Goal: Information Seeking & Learning: Learn about a topic

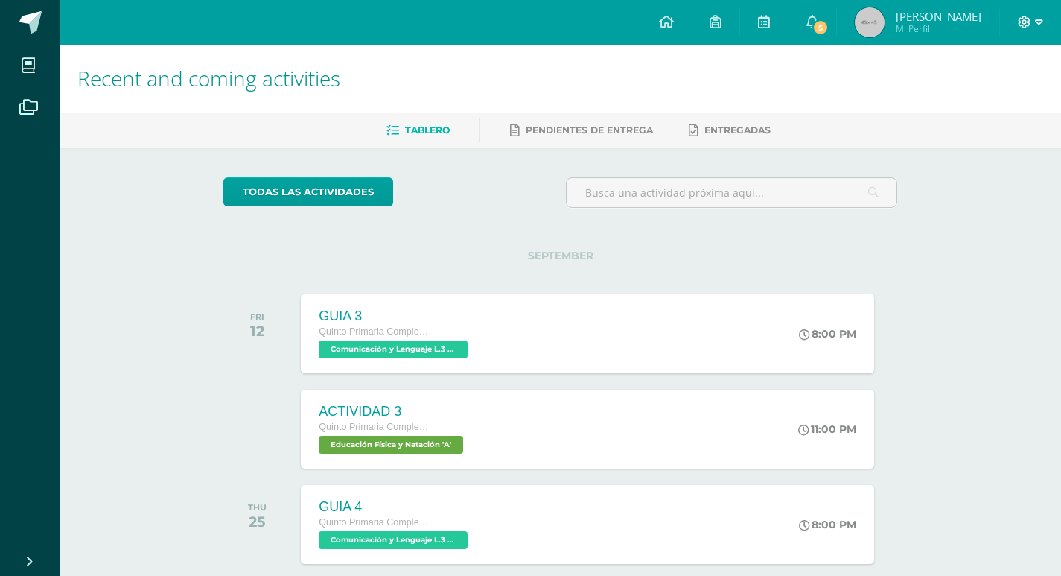
click at [1037, 24] on icon at bounding box center [1039, 22] width 8 height 13
click at [952, 98] on link "Cerrar sesión" at bounding box center [985, 102] width 118 height 22
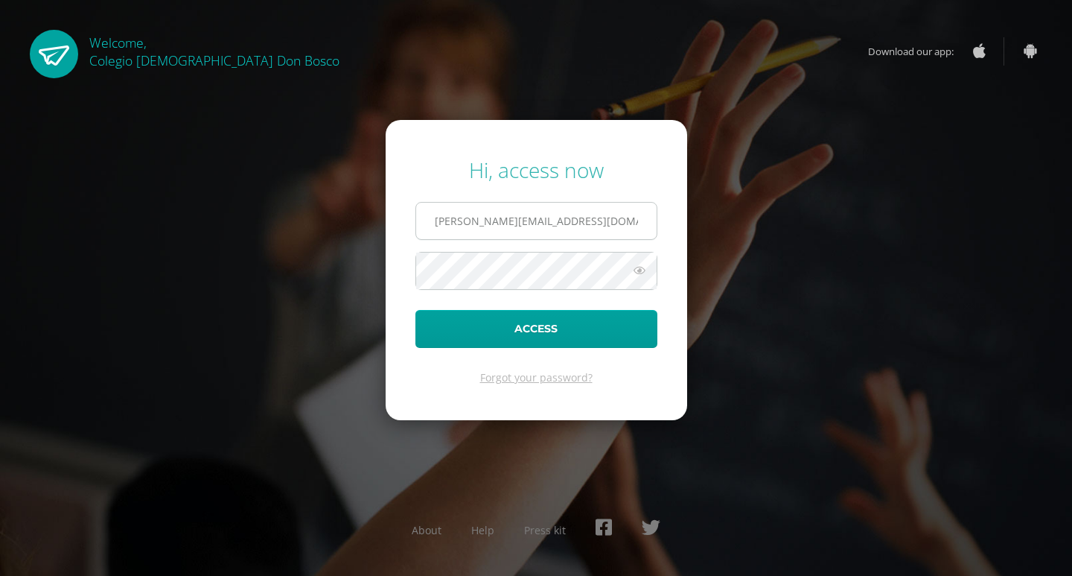
click at [439, 236] on input "s.gomez.1bdb@gmail.com" at bounding box center [536, 221] width 241 height 36
type input "d.mansilla.5ddb@gmail.com"
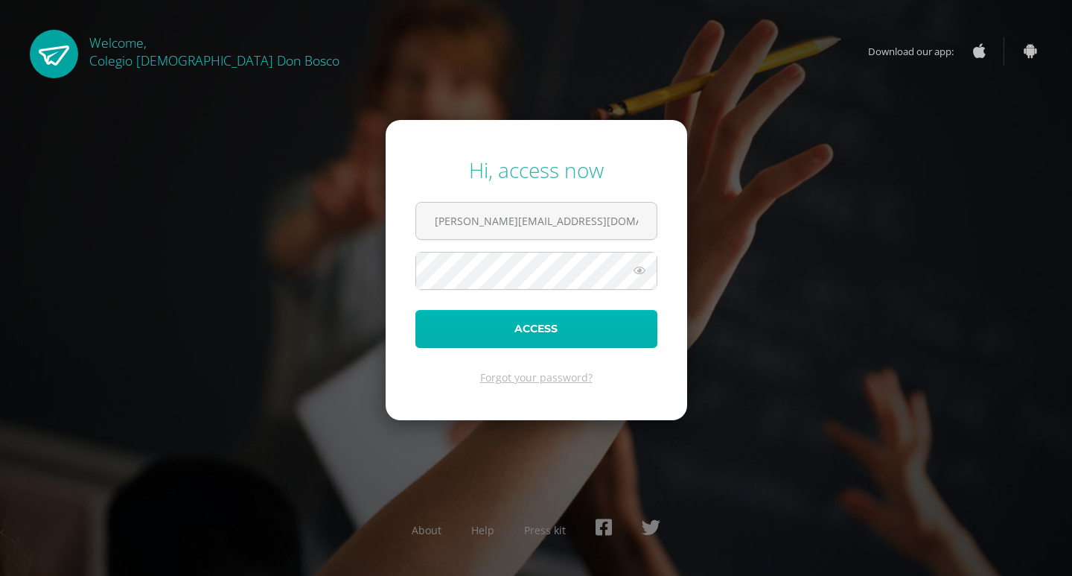
click at [560, 330] on button "Access" at bounding box center [536, 329] width 242 height 38
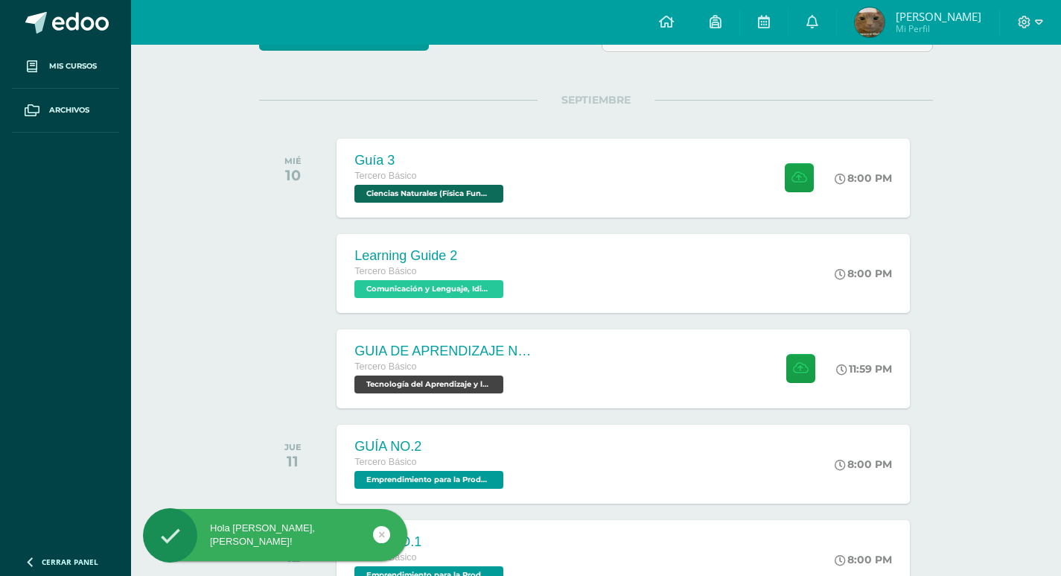
scroll to position [173, 0]
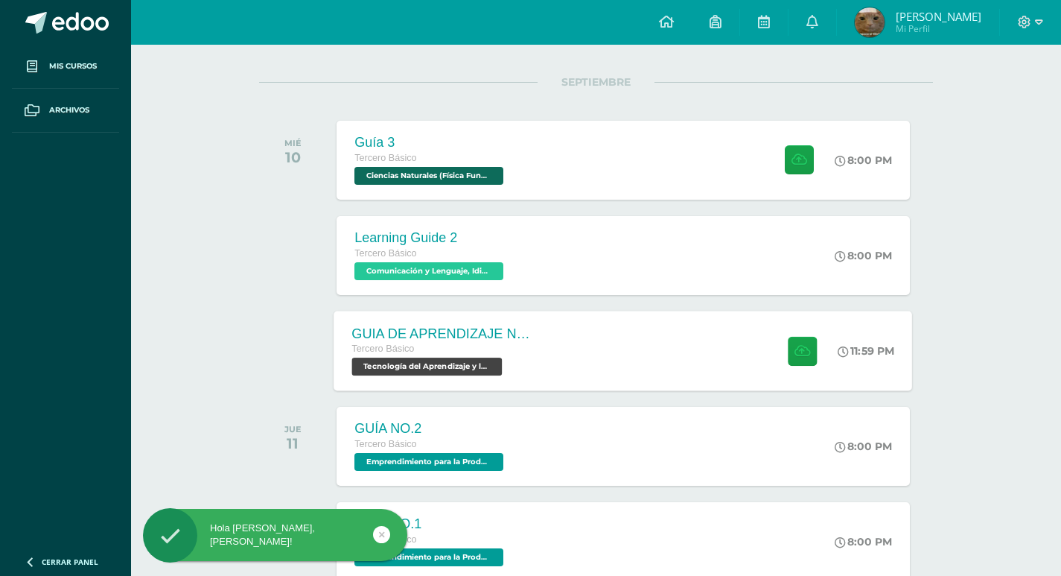
click at [537, 342] on div "GUIA DE APRENDIZAJE NO 3 / VIDEO Tercero Básico Tecnología del Aprendizaje y la…" at bounding box center [442, 350] width 217 height 80
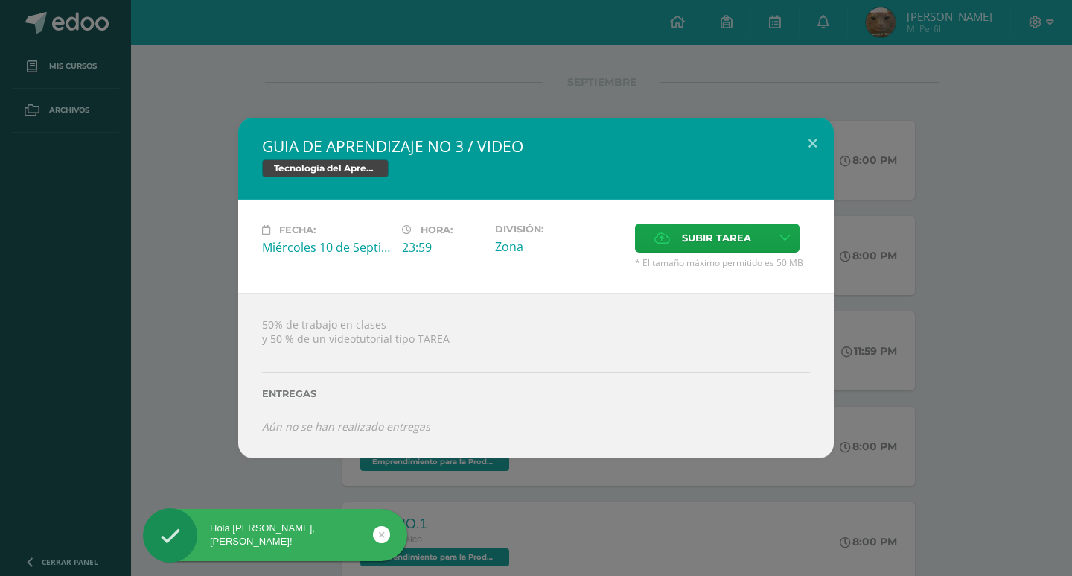
click at [914, 427] on div "GUIA DE APRENDIZAJE NO 3 / VIDEO Tecnología del Aprendizaje y la Comunicación (…" at bounding box center [536, 288] width 1060 height 340
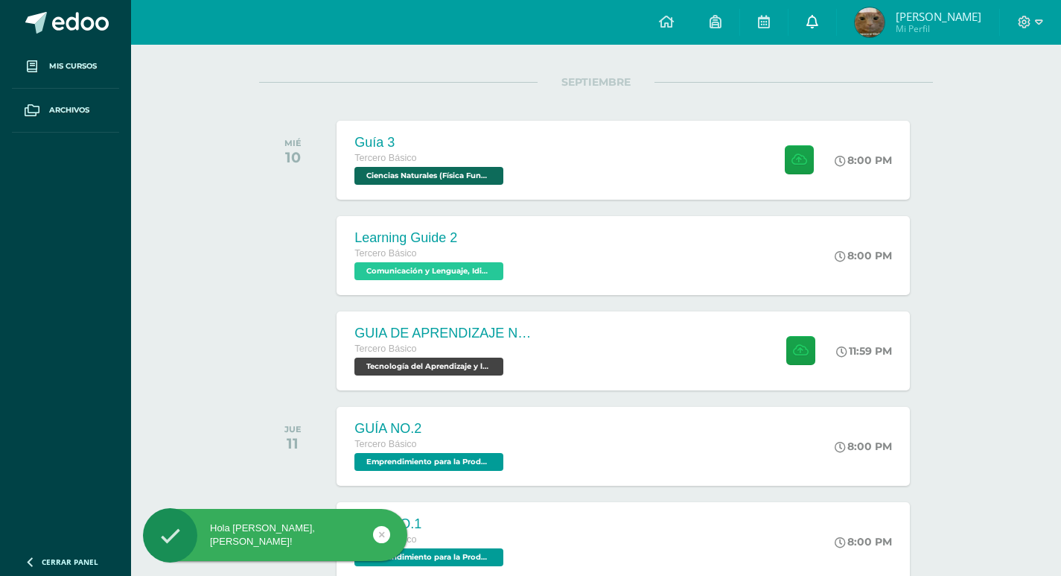
click at [836, 26] on link at bounding box center [813, 22] width 48 height 45
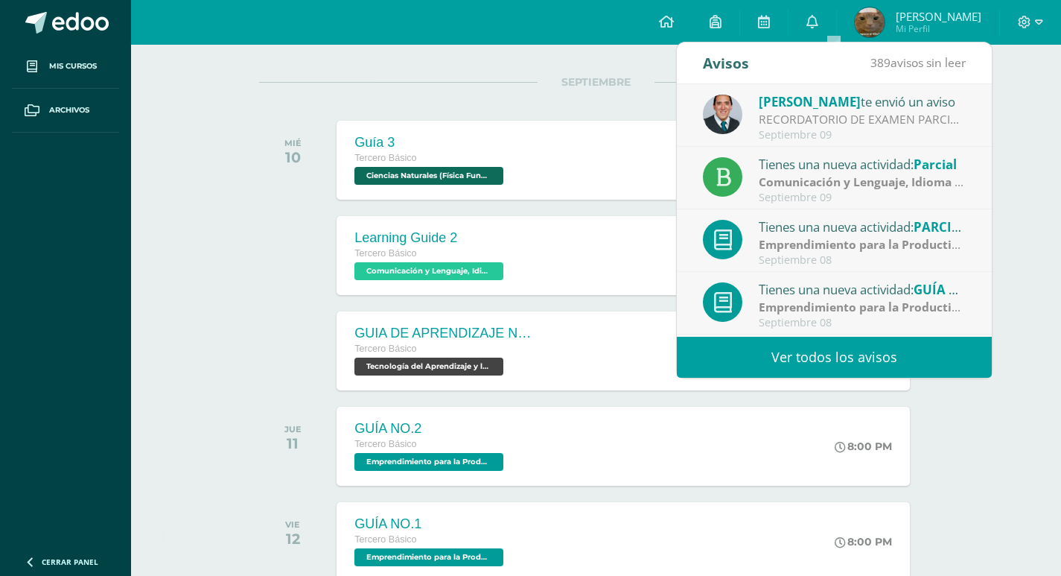
click at [804, 362] on link "Ver todos los avisos" at bounding box center [834, 357] width 315 height 41
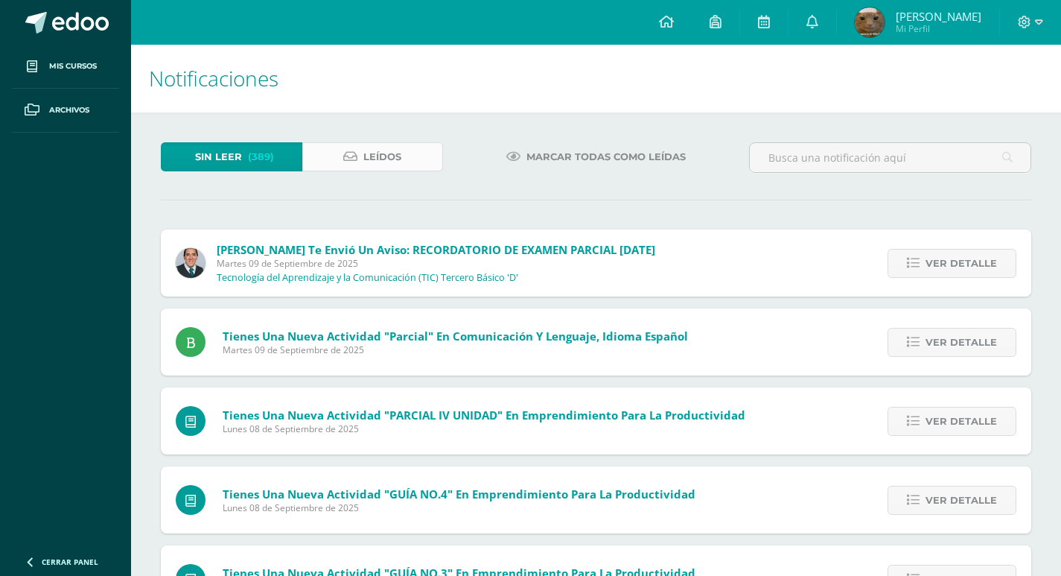
click at [374, 148] on span "Leídos" at bounding box center [382, 157] width 38 height 28
click at [411, 153] on link "Leídos" at bounding box center [372, 156] width 141 height 29
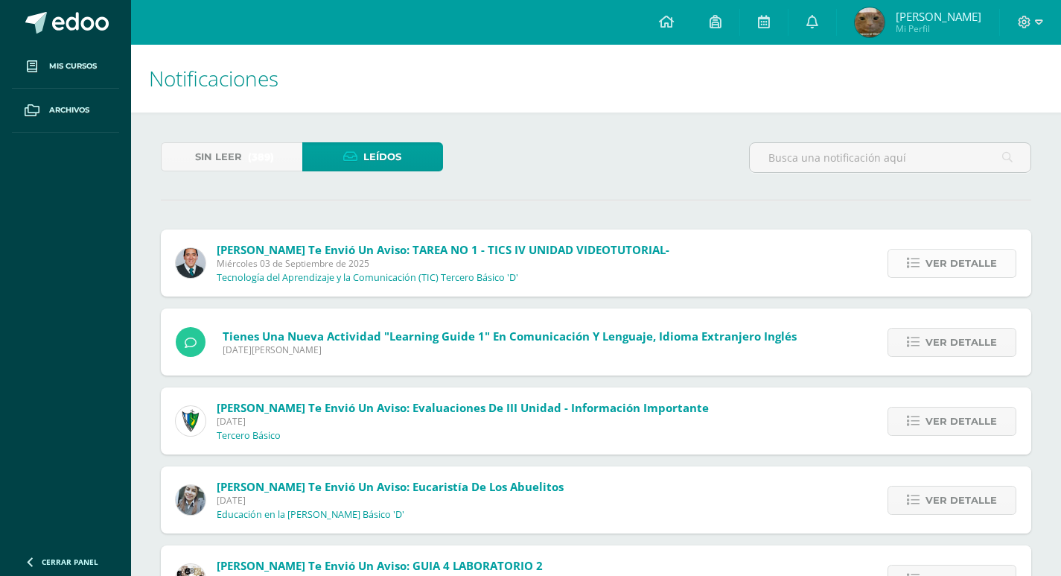
click at [1010, 266] on link "Ver detalle" at bounding box center [952, 263] width 129 height 29
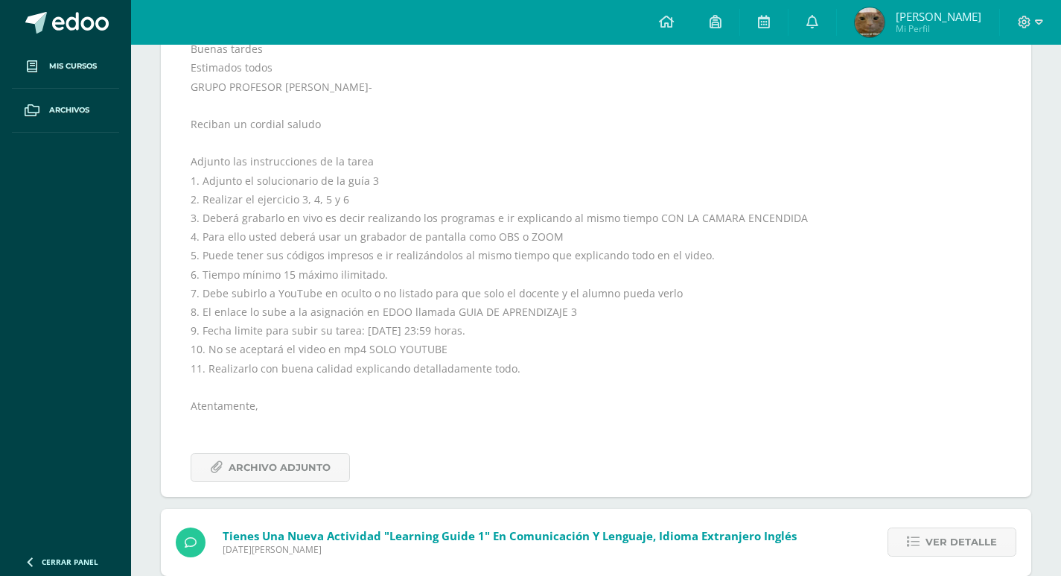
scroll to position [273, 0]
click at [322, 463] on span "Archivo Adjunto" at bounding box center [280, 467] width 102 height 28
